Goal: Task Accomplishment & Management: Use online tool/utility

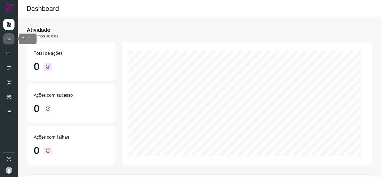
click at [11, 40] on link at bounding box center [8, 38] width 11 height 11
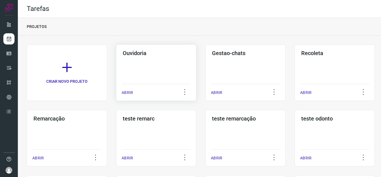
click at [126, 92] on p "ABRIR" at bounding box center [127, 93] width 11 height 6
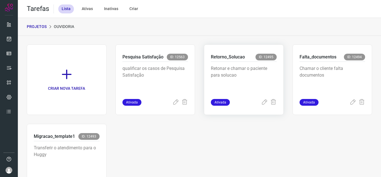
click at [216, 102] on span "Ativada" at bounding box center [220, 102] width 19 height 7
click at [262, 103] on icon at bounding box center [264, 102] width 7 height 7
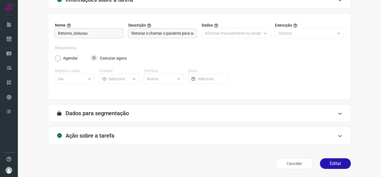
scroll to position [41, 0]
click at [330, 163] on button "Editar" at bounding box center [335, 163] width 31 height 11
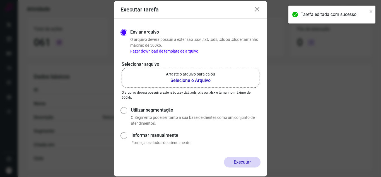
click at [191, 83] on b "Selecione o Arquivo" at bounding box center [190, 80] width 49 height 7
click at [0, 0] on input "Arraste o arquivo para cá ou Selecione o Arquivo" at bounding box center [0, 0] width 0 height 0
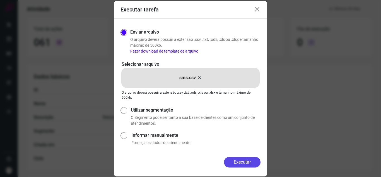
click at [243, 162] on button "Executar" at bounding box center [242, 162] width 37 height 11
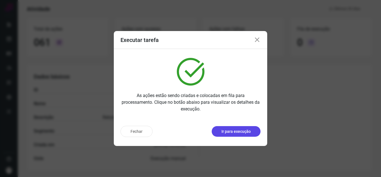
click at [245, 132] on p "Ir para execução" at bounding box center [236, 131] width 29 height 6
